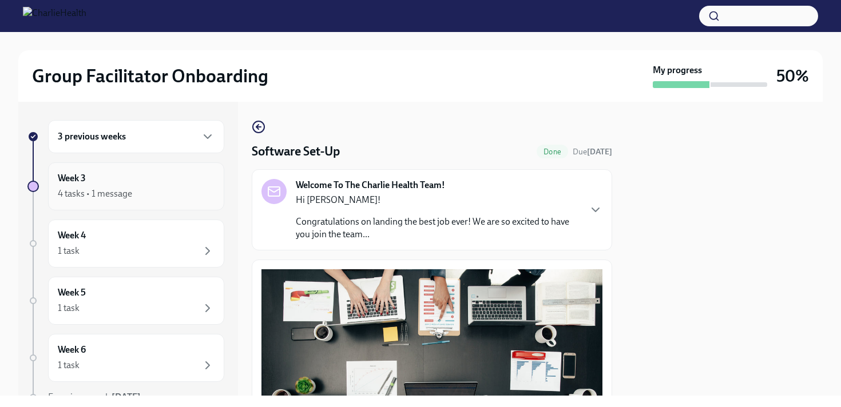
click at [101, 196] on div "4 tasks • 1 message" at bounding box center [95, 194] width 74 height 13
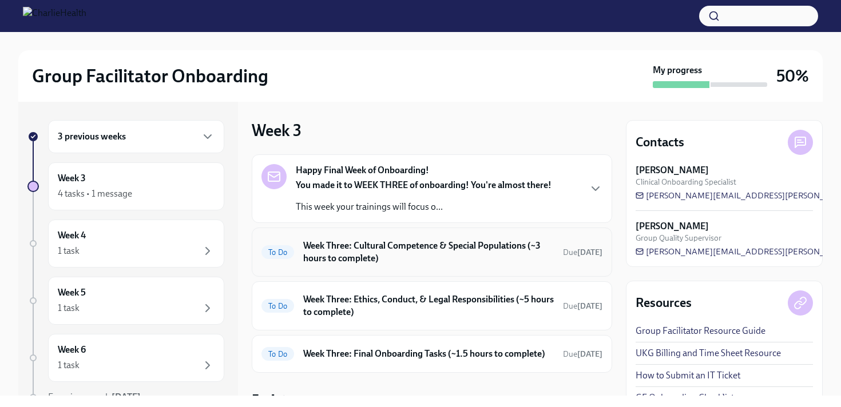
click at [448, 264] on h6 "Week Three: Cultural Competence & Special Populations (~3 hours to complete)" at bounding box center [428, 252] width 251 height 25
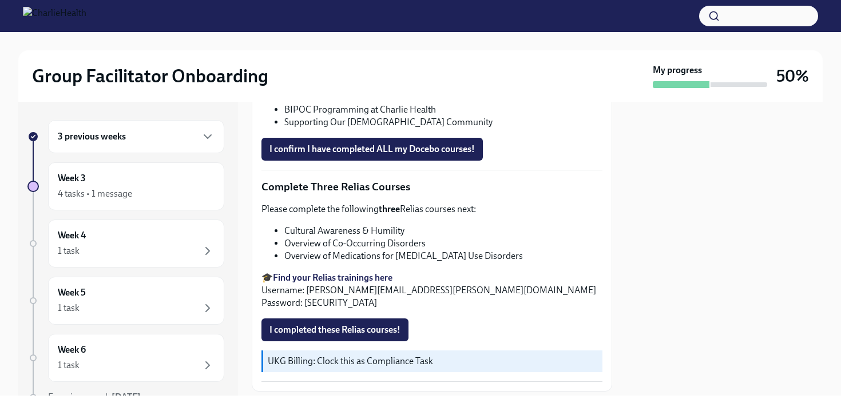
scroll to position [860, 0]
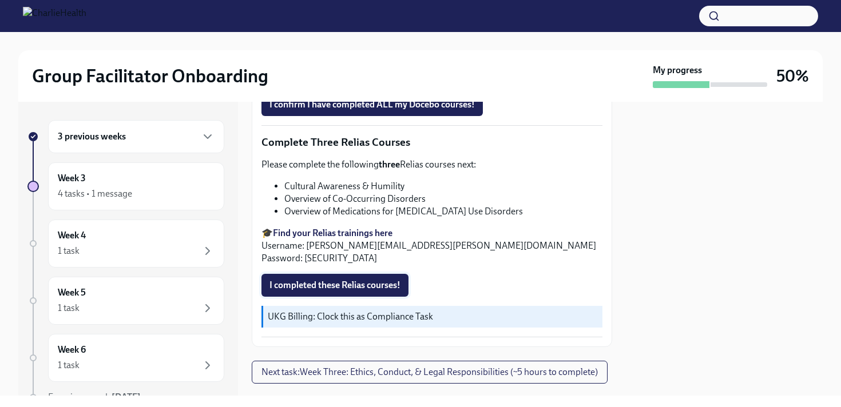
click at [303, 283] on span "I completed these Relias courses!" at bounding box center [334, 285] width 131 height 11
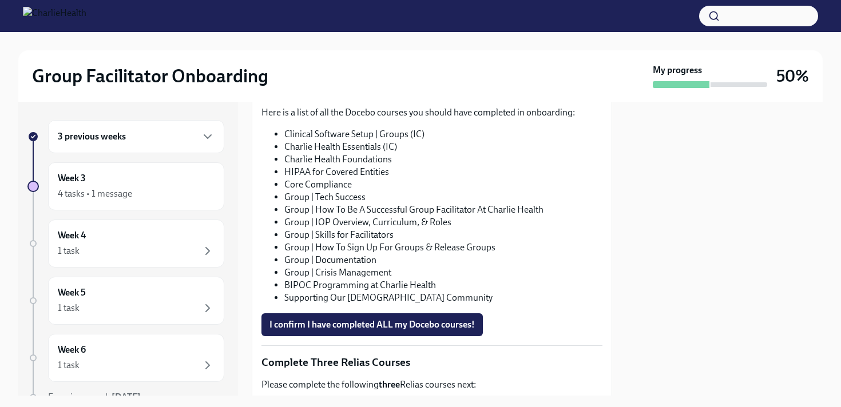
scroll to position [891, 0]
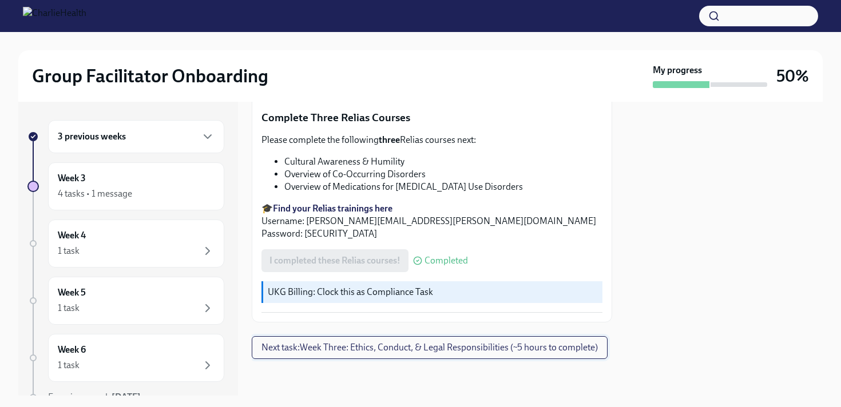
click at [435, 344] on span "Next task : Week Three: Ethics, Conduct, & Legal Responsibilities (~5 hours to …" at bounding box center [429, 347] width 336 height 11
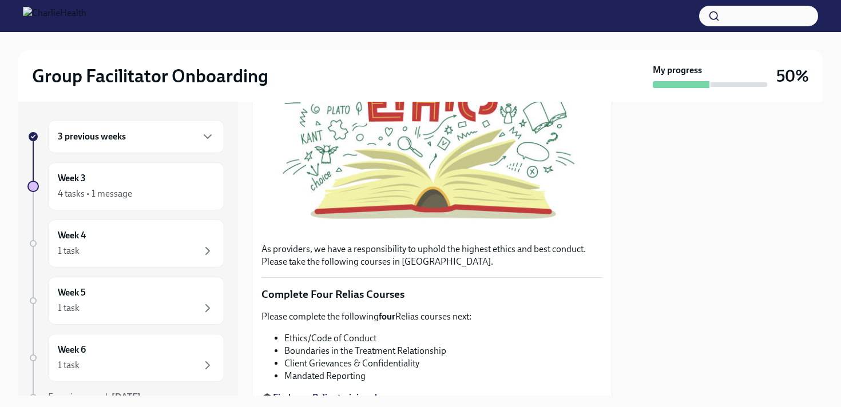
scroll to position [385, 0]
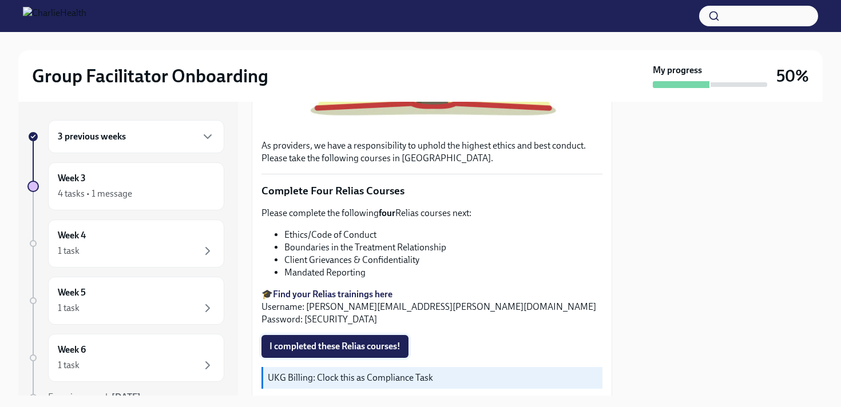
click at [324, 345] on span "I completed these Relias courses!" at bounding box center [334, 346] width 131 height 11
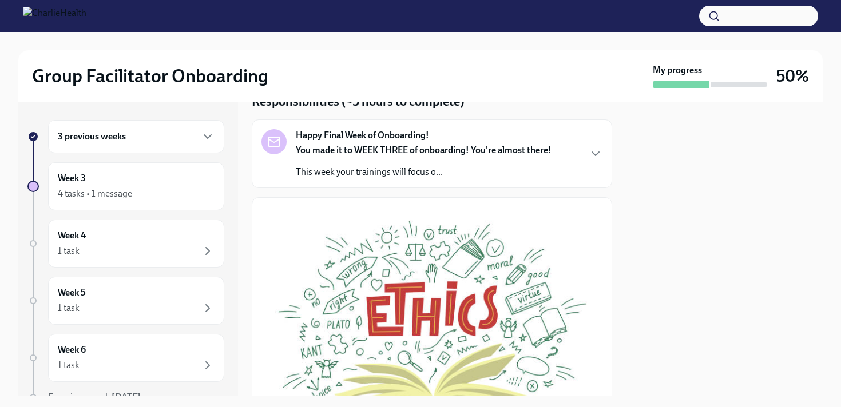
scroll to position [0, 0]
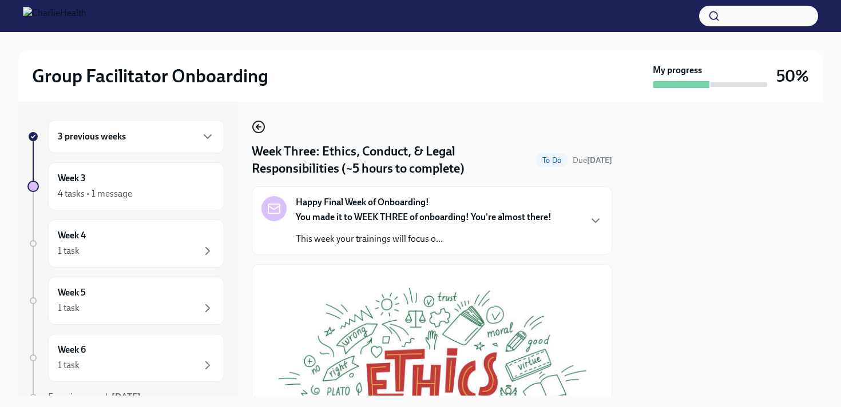
click at [256, 129] on icon "button" at bounding box center [259, 127] width 14 height 14
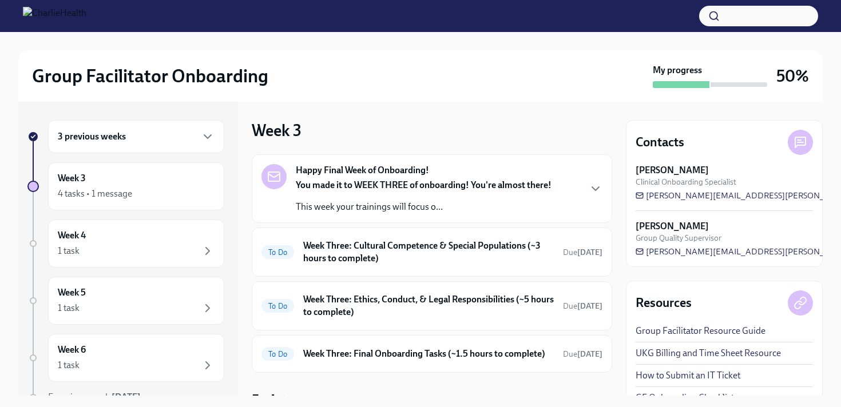
scroll to position [61, 0]
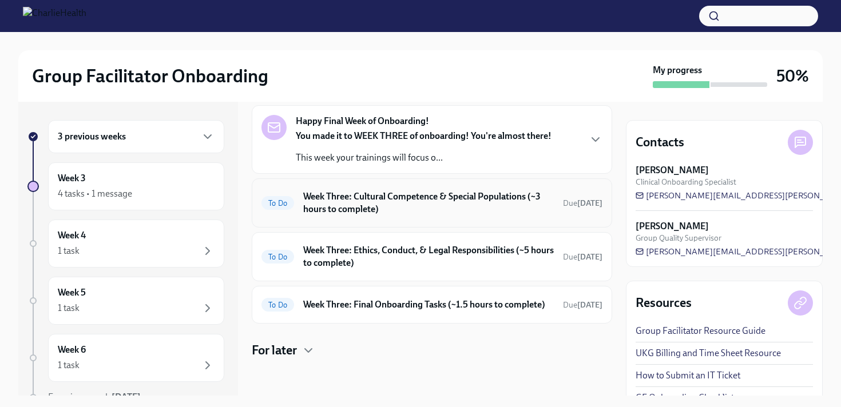
click at [397, 193] on h6 "Week Three: Cultural Competence & Special Populations (~3 hours to complete)" at bounding box center [428, 202] width 251 height 25
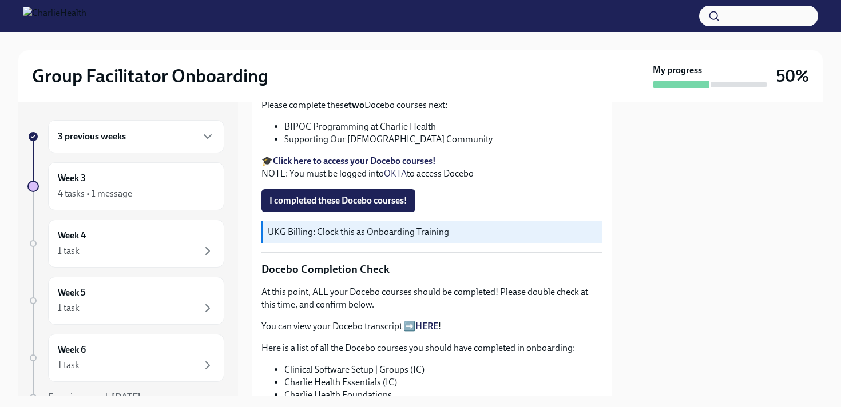
scroll to position [405, 0]
click at [348, 197] on span "I completed these Docebo courses!" at bounding box center [338, 199] width 138 height 11
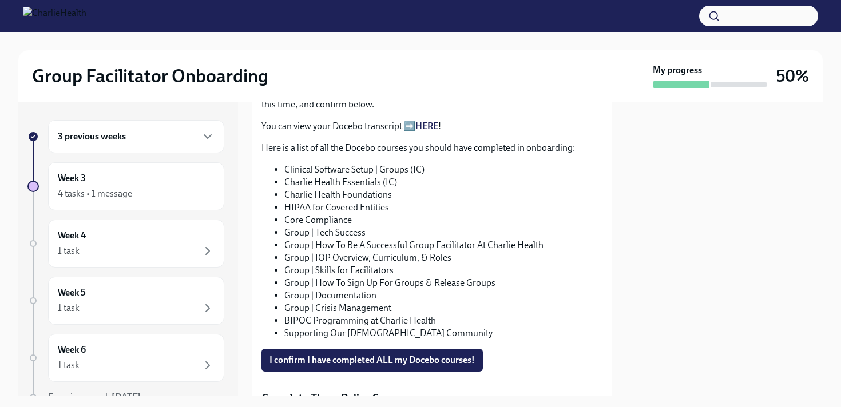
scroll to position [586, 0]
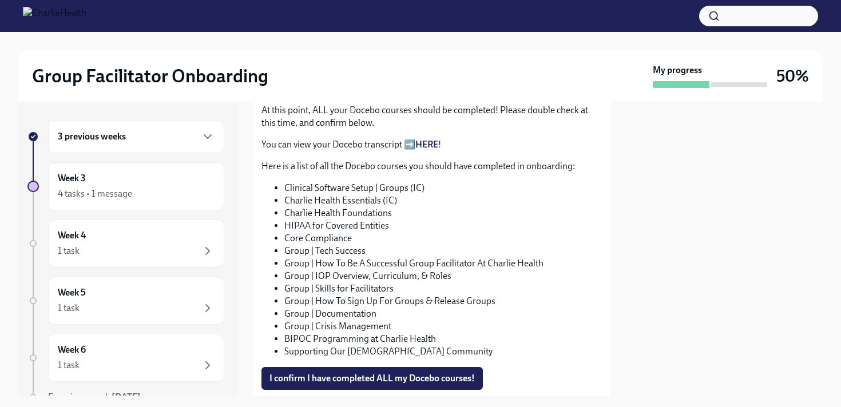
click at [429, 139] on link "HERE" at bounding box center [426, 144] width 23 height 11
click at [386, 374] on span "I confirm I have completed ALL my Docebo courses!" at bounding box center [371, 378] width 205 height 11
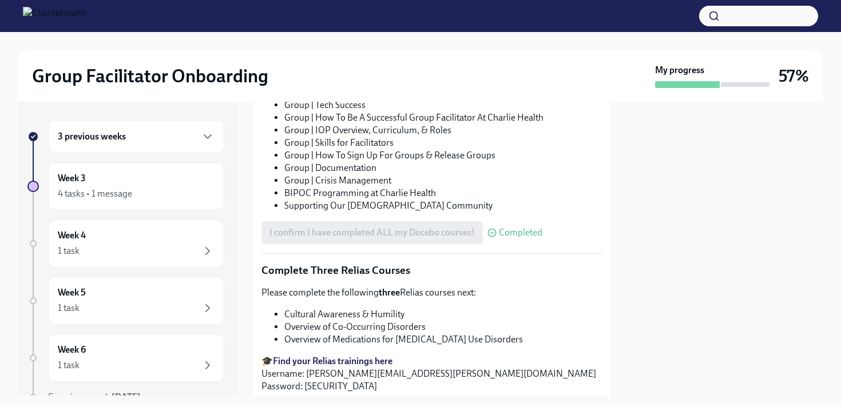
scroll to position [891, 0]
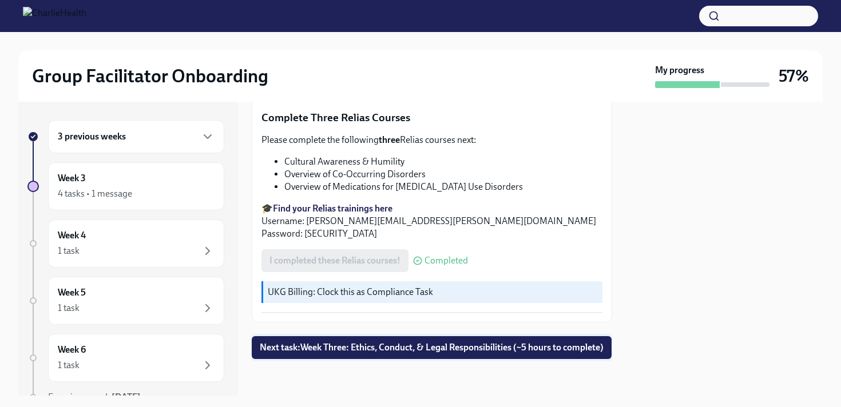
click at [420, 336] on button "Next task : Week Three: Ethics, Conduct, & Legal Responsibilities (~5 hours to …" at bounding box center [432, 347] width 360 height 23
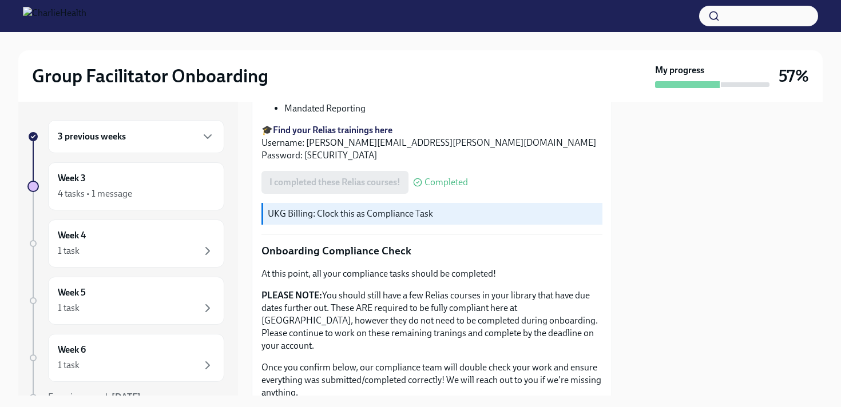
scroll to position [659, 0]
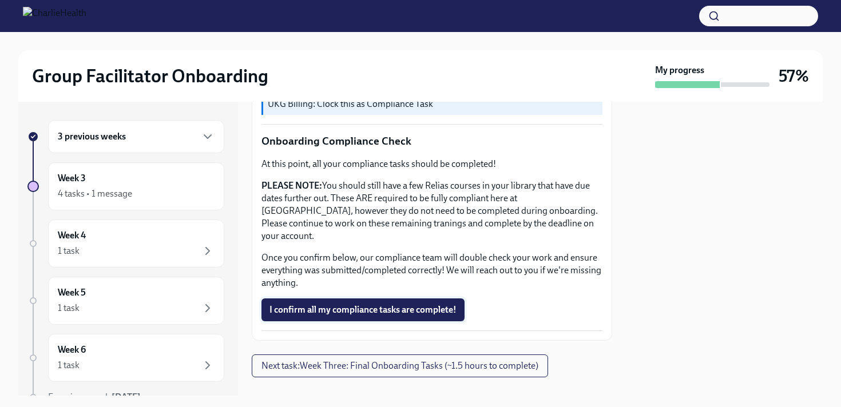
click at [345, 304] on span "I confirm all my compliance tasks are complete!" at bounding box center [362, 309] width 187 height 11
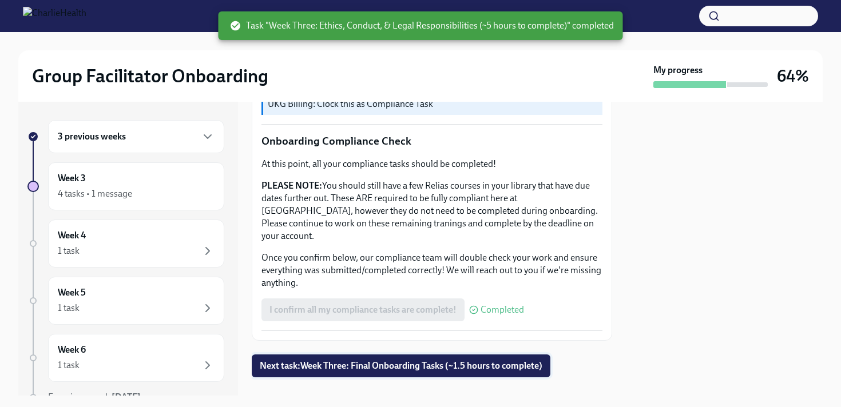
click at [417, 360] on span "Next task : Week Three: Final Onboarding Tasks (~1.5 hours to complete)" at bounding box center [401, 365] width 283 height 11
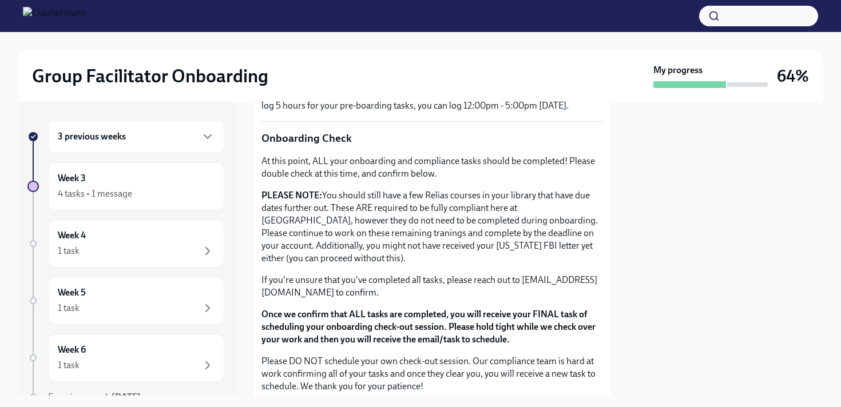
scroll to position [978, 0]
